Goal: Navigation & Orientation: Find specific page/section

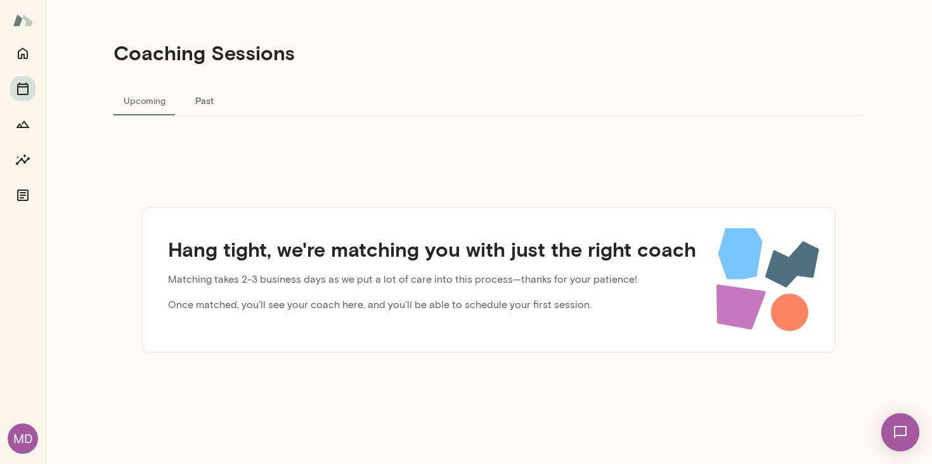
click at [894, 436] on img at bounding box center [900, 432] width 52 height 52
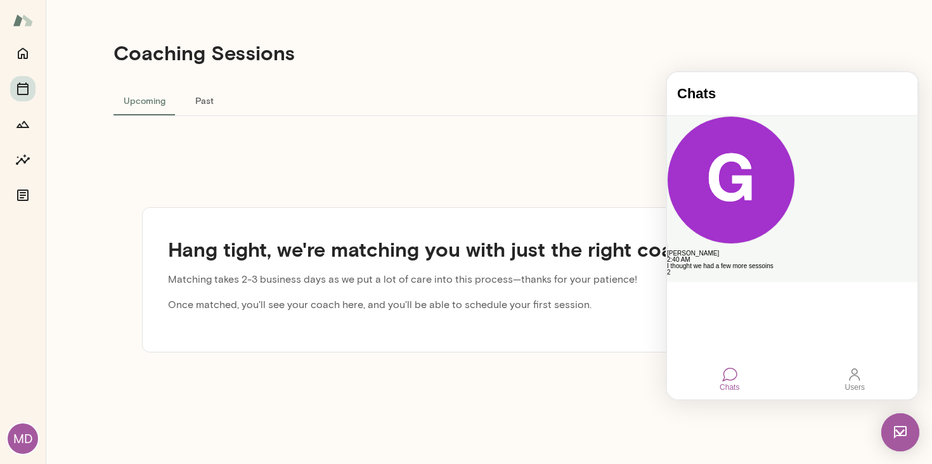
click at [794, 263] on div "I thought we had a few more sessoins" at bounding box center [792, 266] width 250 height 6
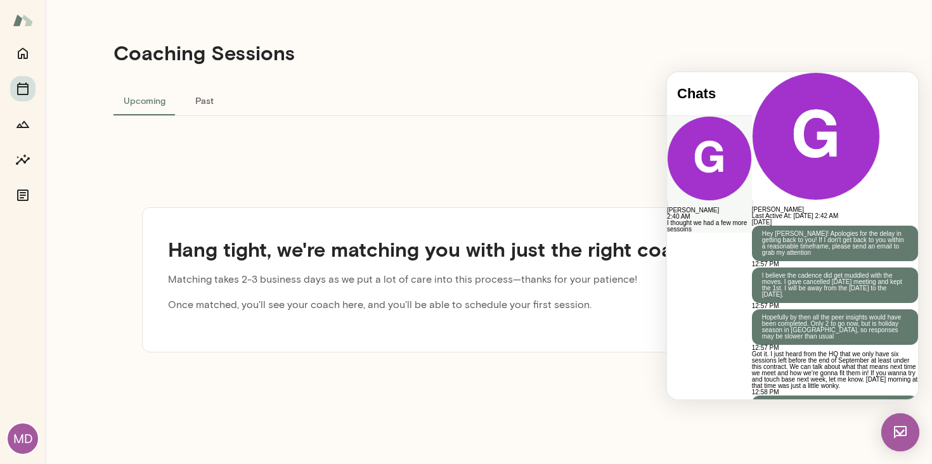
scroll to position [2542, 0]
click at [210, 102] on button "Past" at bounding box center [204, 100] width 57 height 30
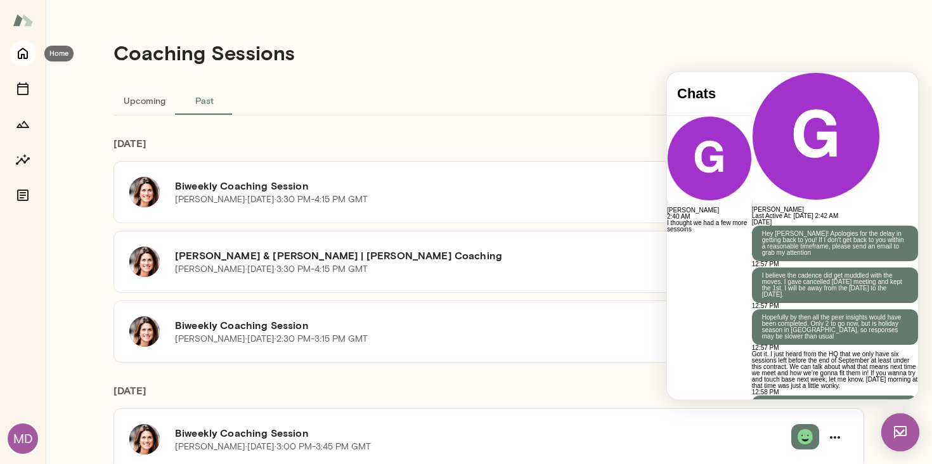
click at [21, 59] on icon "Home" at bounding box center [22, 53] width 15 height 15
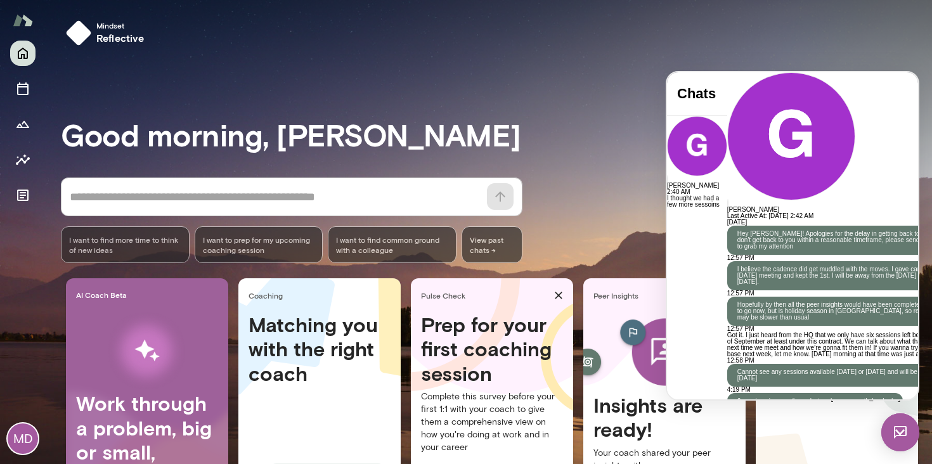
scroll to position [2587, 0]
